Goal: Task Accomplishment & Management: Manage account settings

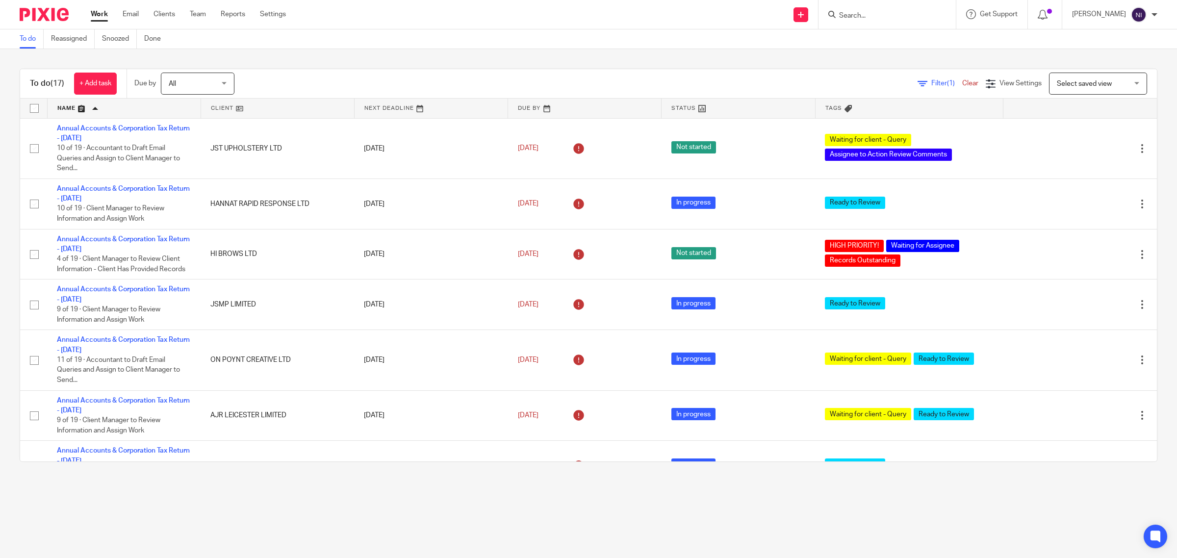
scroll to position [224, 0]
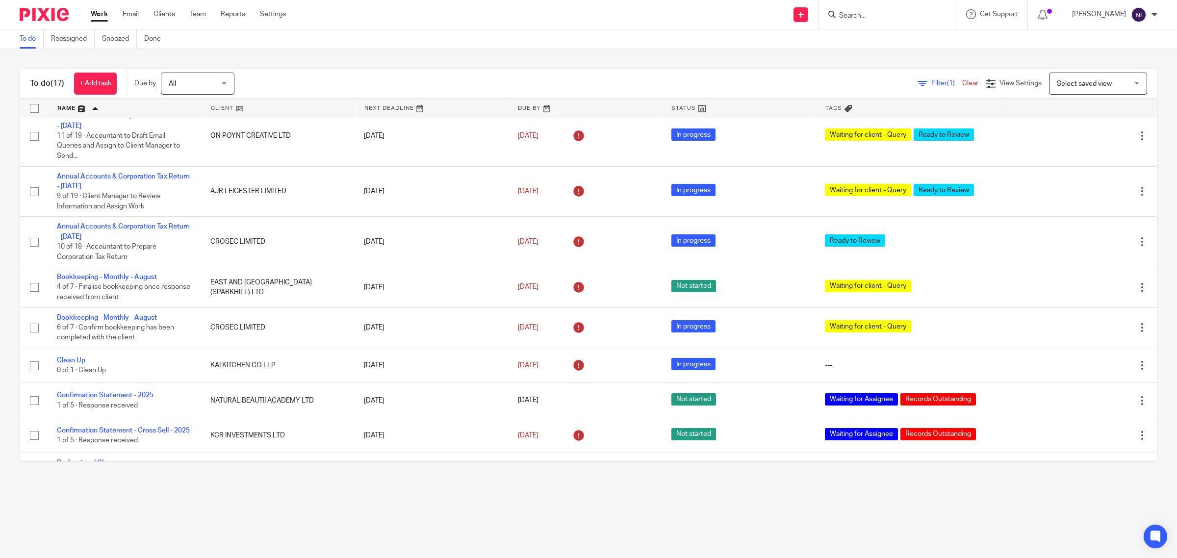
click at [784, 50] on div "To do (17) + Add task Due by All All Today Tomorrow This week Next week This mo…" at bounding box center [588, 265] width 1177 height 433
click at [129, 15] on link "Email" at bounding box center [131, 14] width 16 height 10
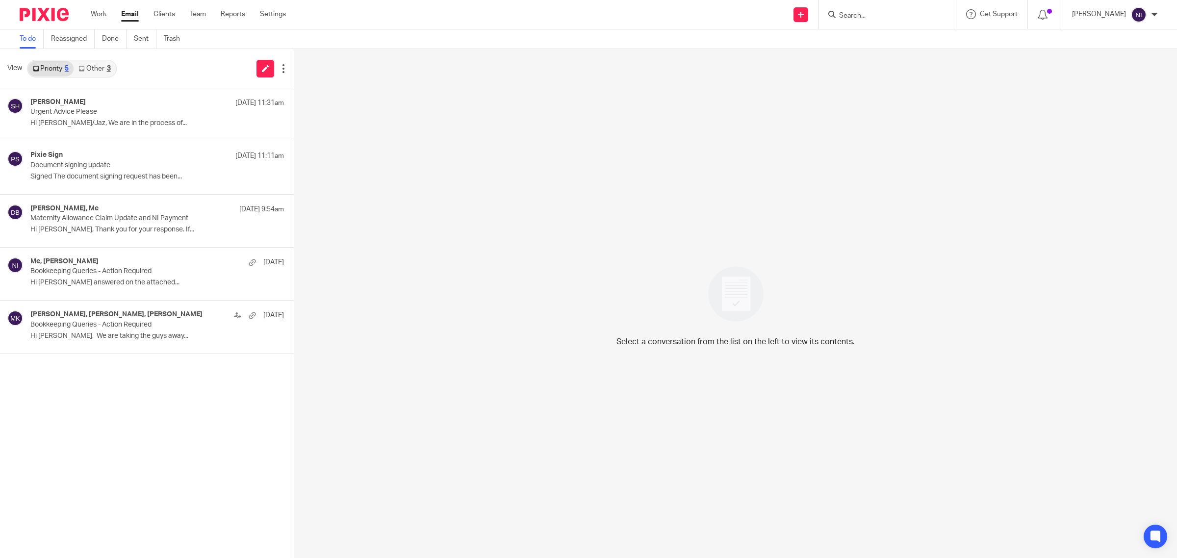
click at [84, 71] on icon at bounding box center [81, 69] width 6 height 6
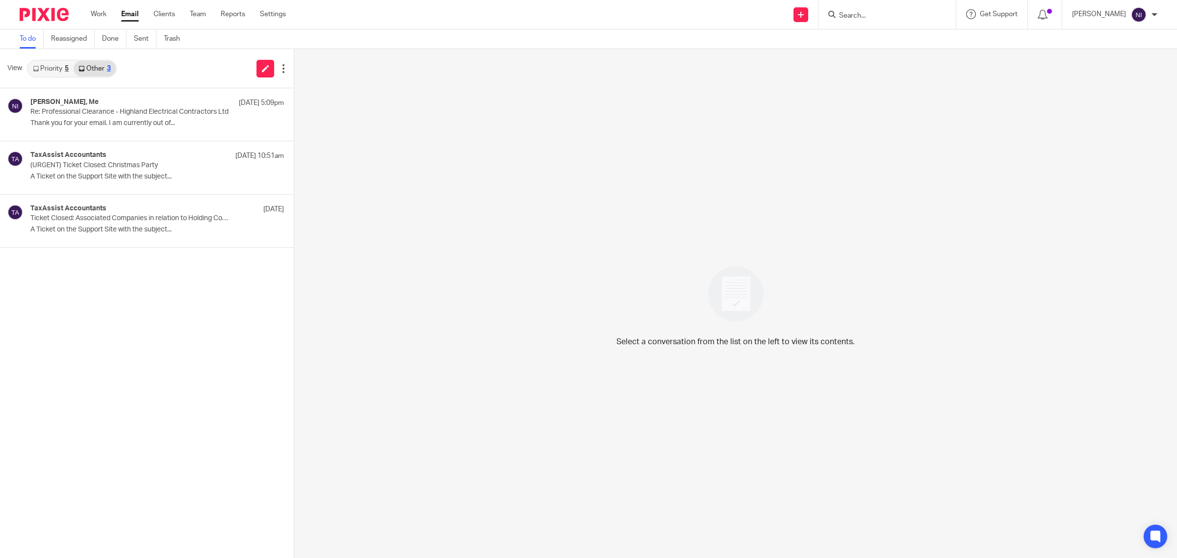
click at [69, 69] on div "5" at bounding box center [67, 68] width 4 height 7
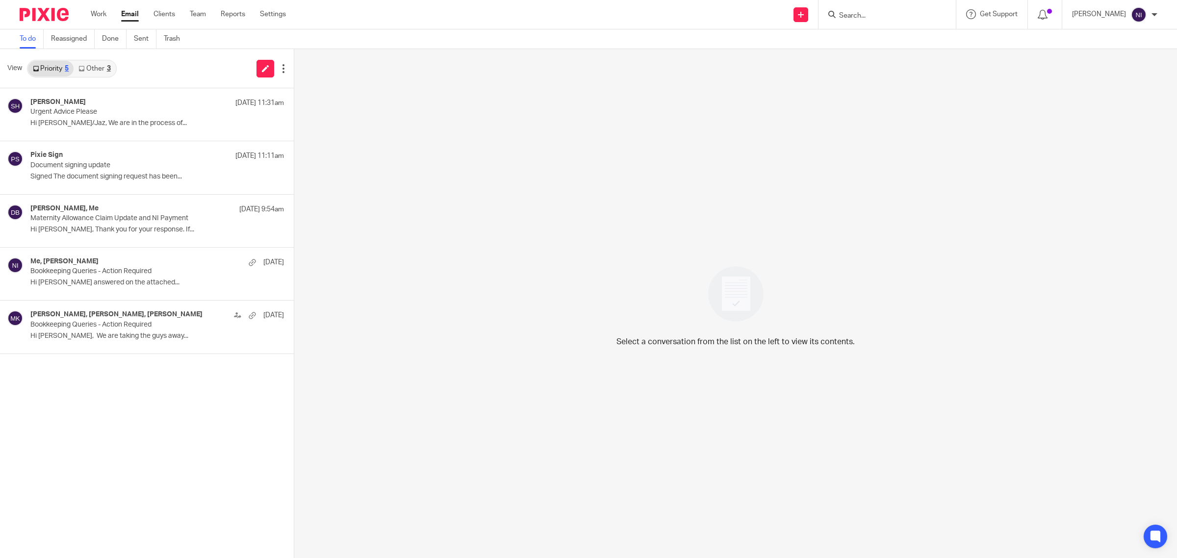
click at [851, 16] on input "Search" at bounding box center [882, 16] width 88 height 9
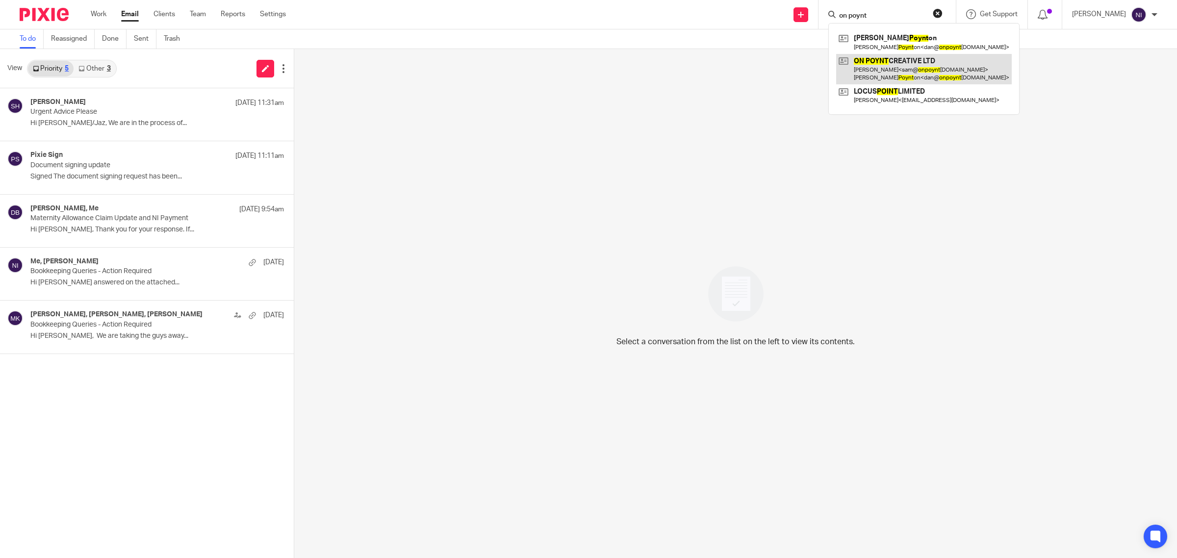
type input "on poynt"
click at [920, 74] on link at bounding box center [924, 69] width 176 height 30
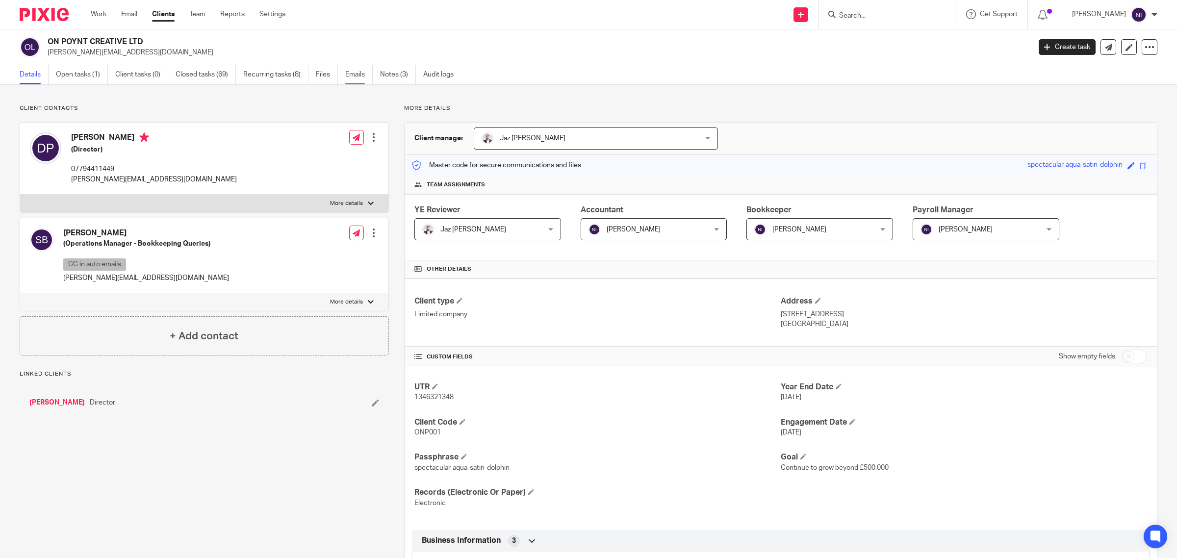
click at [352, 74] on link "Emails" at bounding box center [358, 74] width 27 height 19
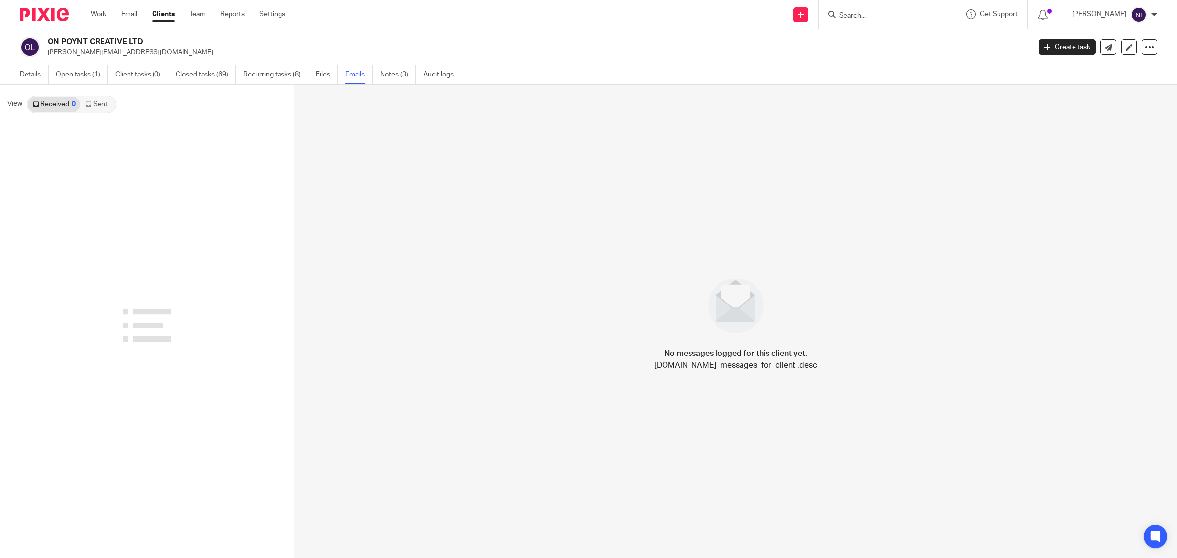
click at [94, 102] on link "Sent" at bounding box center [97, 105] width 34 height 16
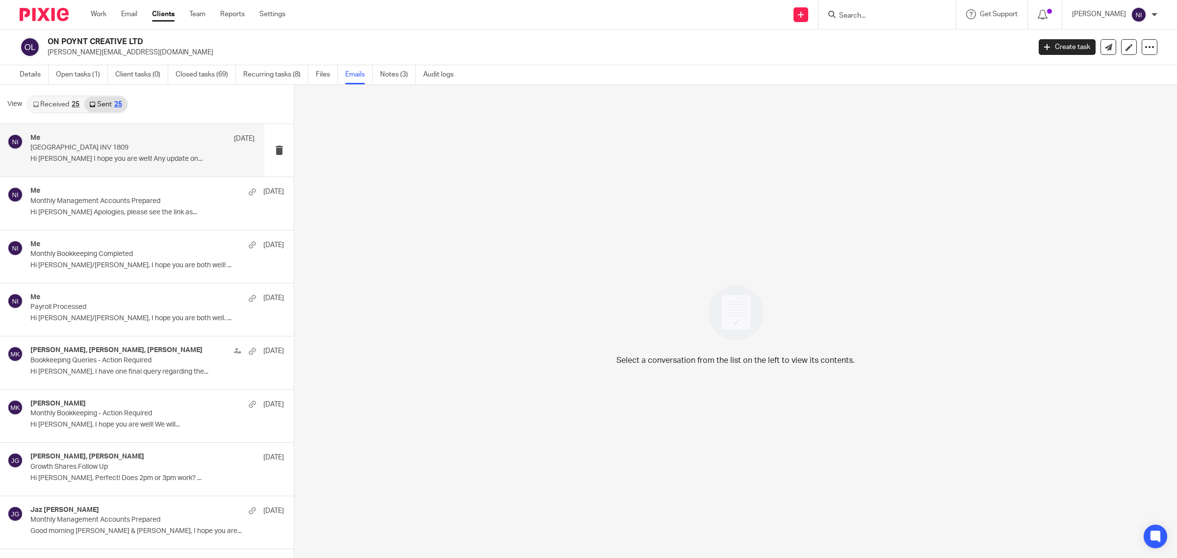
click at [92, 161] on p "Hi Sam I hope you are well! Any update on..." at bounding box center [142, 159] width 224 height 8
click at [116, 160] on p "Hi Sam I hope you are well! Any update on..." at bounding box center [142, 159] width 224 height 8
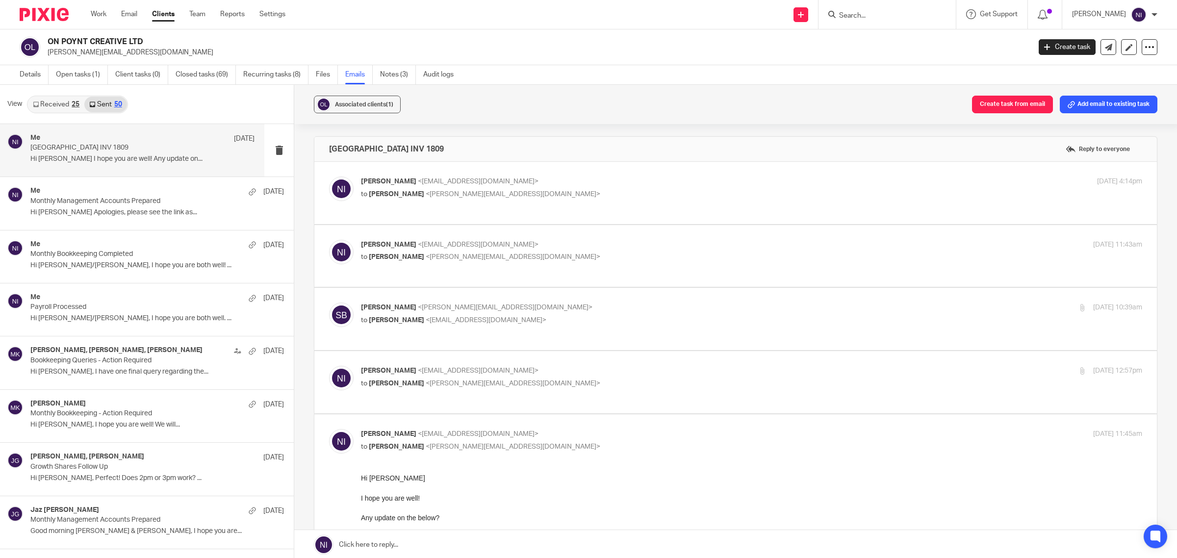
click at [444, 189] on p "to Sam Butlin <sam@onpoyntcreative.com>" at bounding box center [621, 194] width 521 height 10
checkbox input "true"
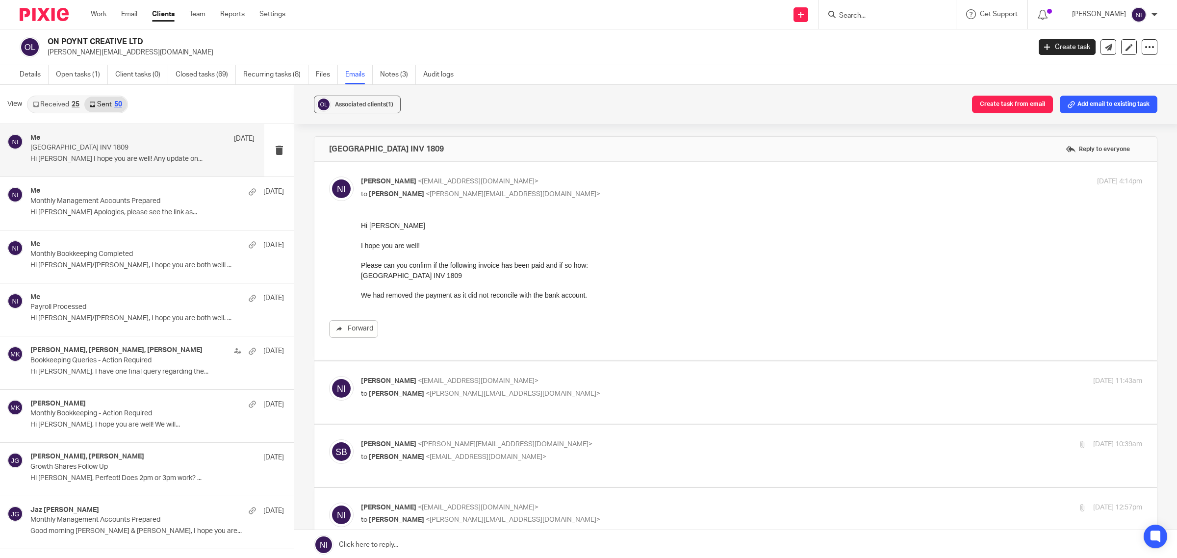
click at [535, 391] on p "to Sam Butlin <sam@onpoyntcreative.com>" at bounding box center [621, 394] width 521 height 10
checkbox input "true"
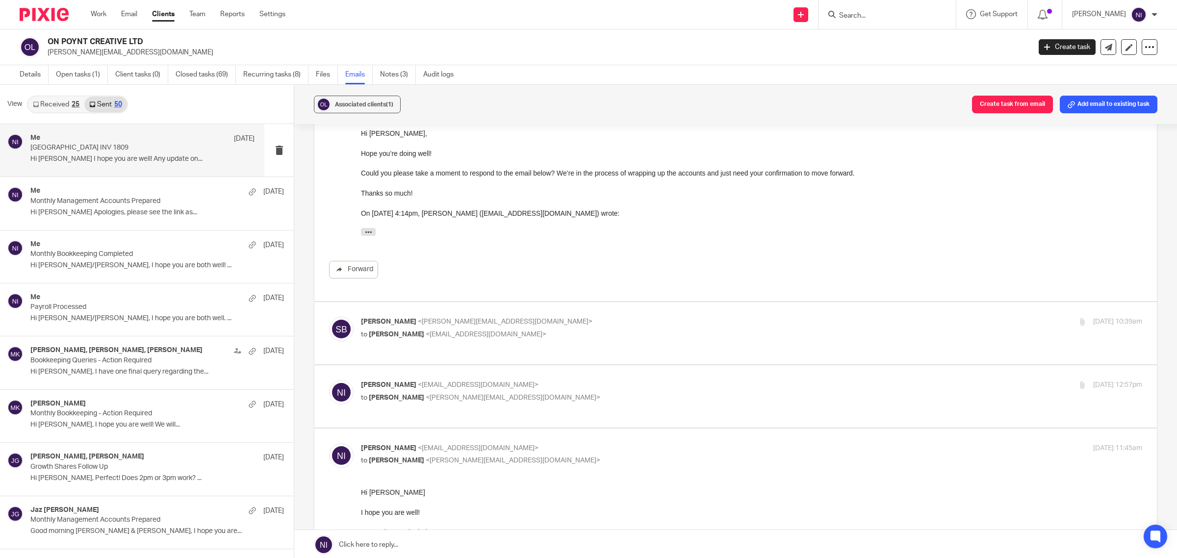
scroll to position [307, 0]
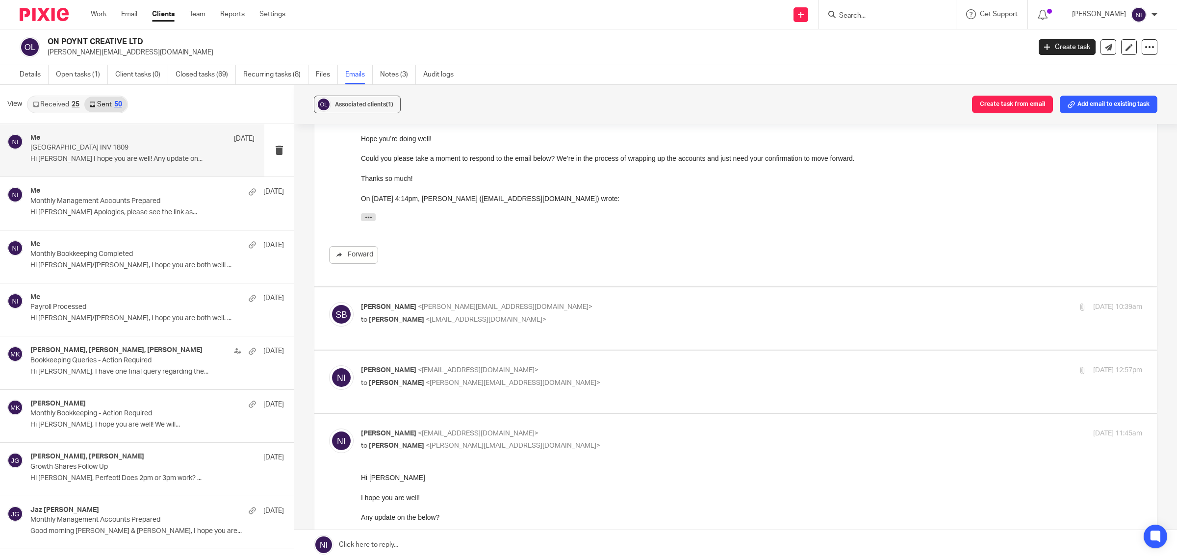
click at [526, 304] on p "Sam Butlin <sam@onpoyntcreative.com>" at bounding box center [621, 307] width 521 height 10
checkbox input "true"
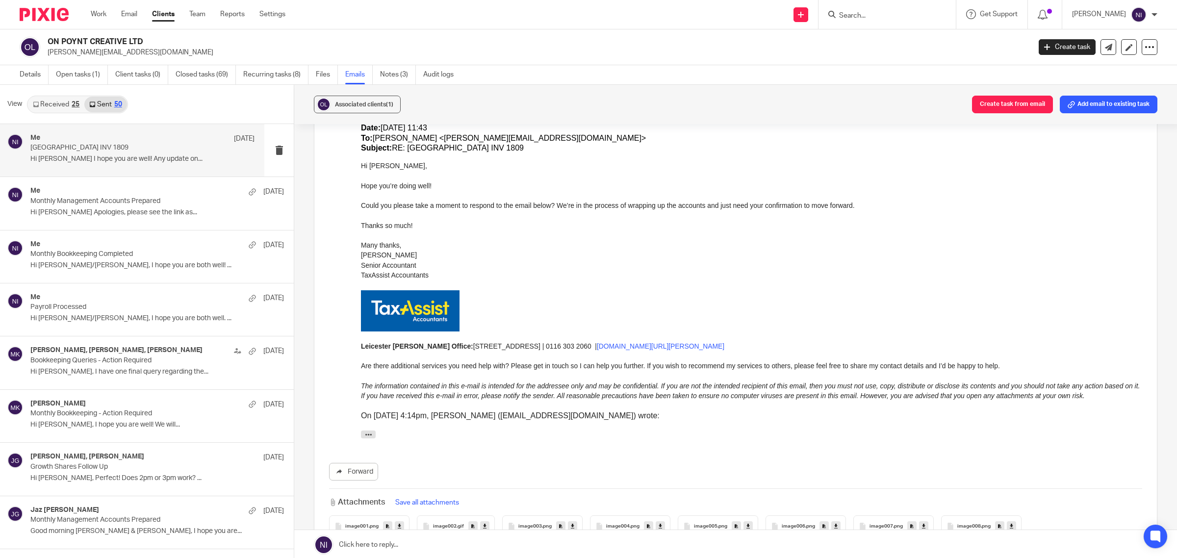
scroll to position [797, 0]
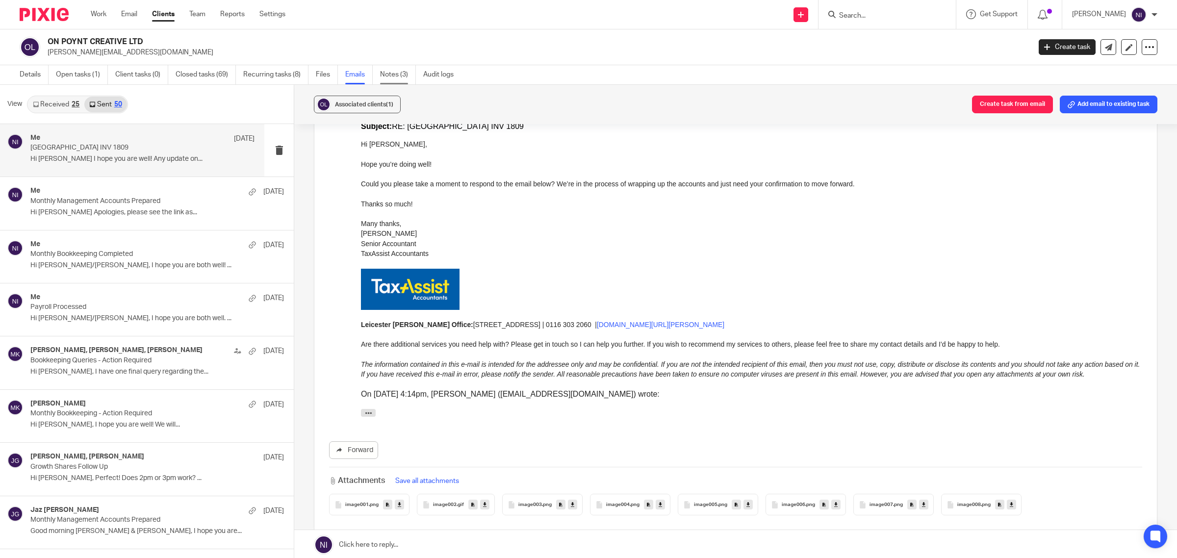
click at [408, 70] on link "Notes (3)" at bounding box center [398, 74] width 36 height 19
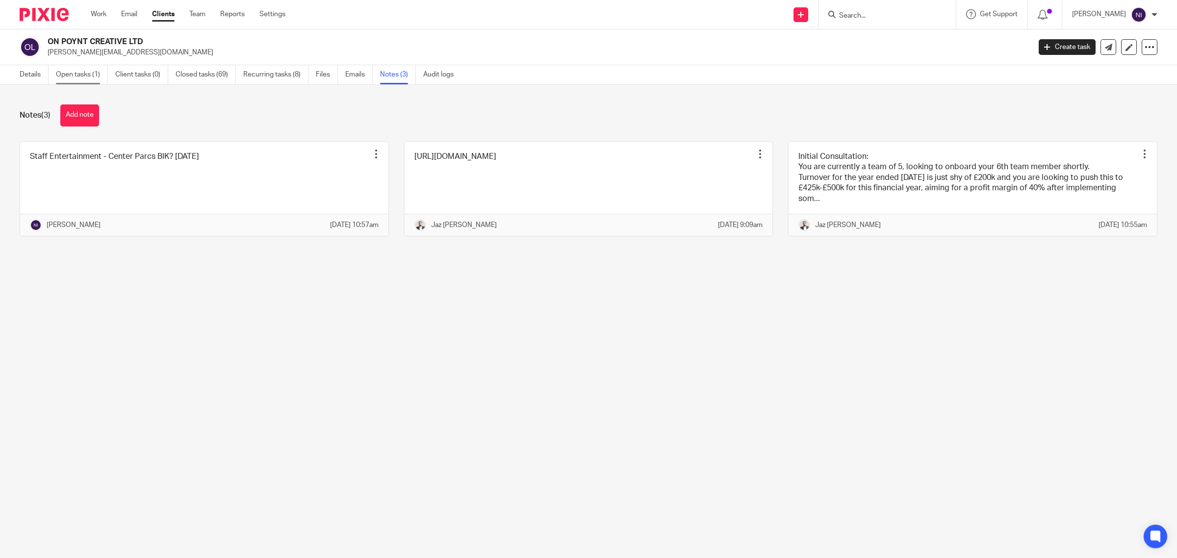
click at [99, 71] on link "Open tasks (1)" at bounding box center [82, 74] width 52 height 19
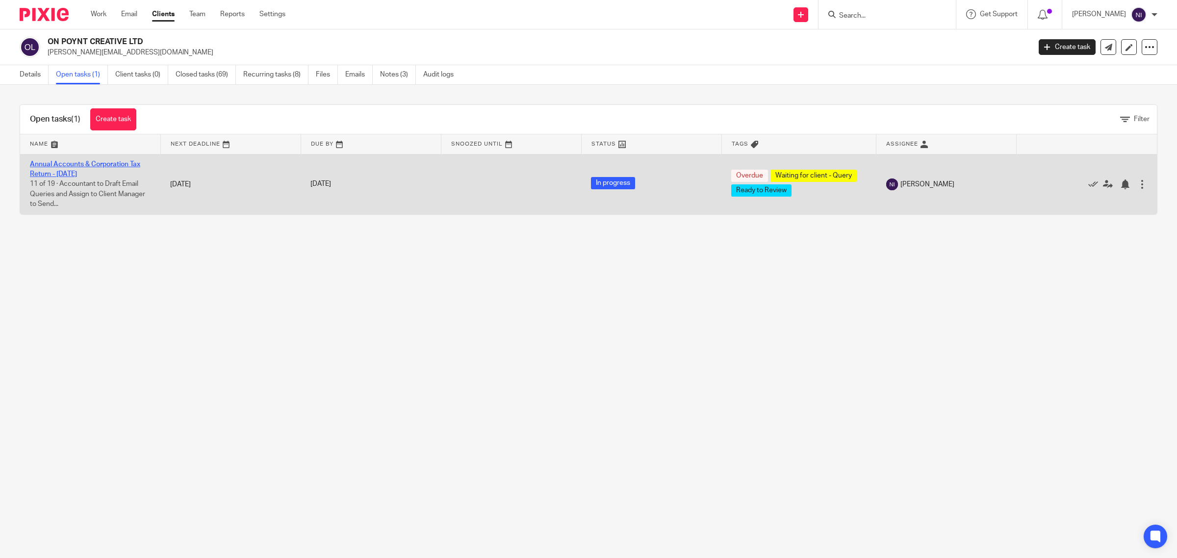
click at [75, 167] on link "Annual Accounts & Corporation Tax Return - [DATE]" at bounding box center [85, 169] width 110 height 17
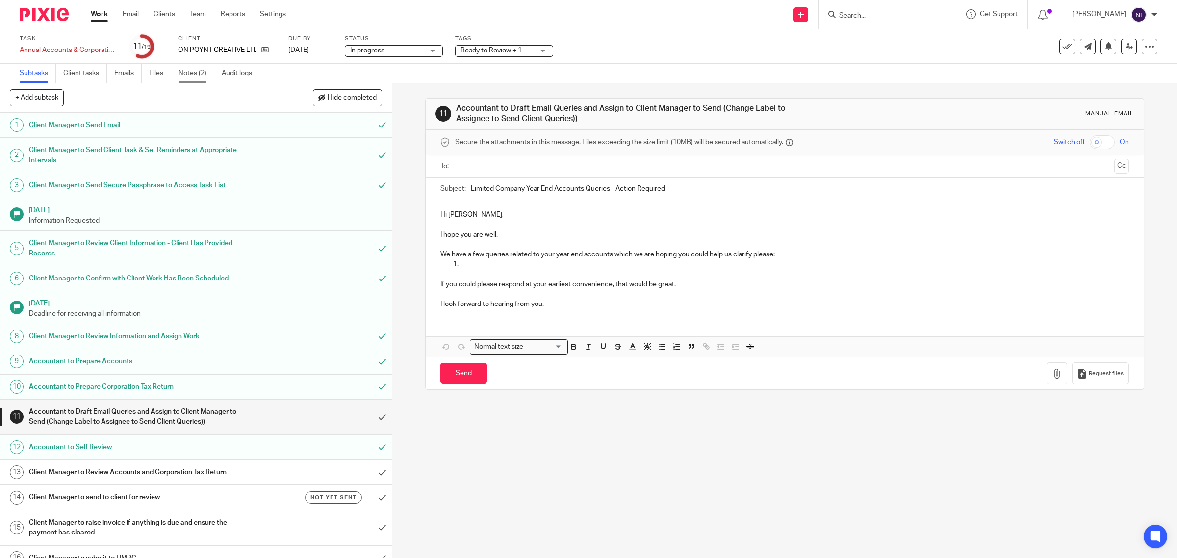
click at [192, 72] on link "Notes (2)" at bounding box center [197, 73] width 36 height 19
